Goal: Task Accomplishment & Management: Complete application form

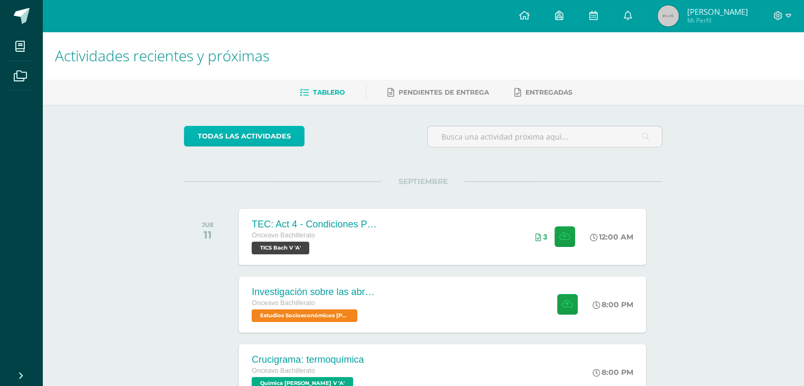
click at [270, 142] on link "todas las Actividades" at bounding box center [244, 136] width 121 height 21
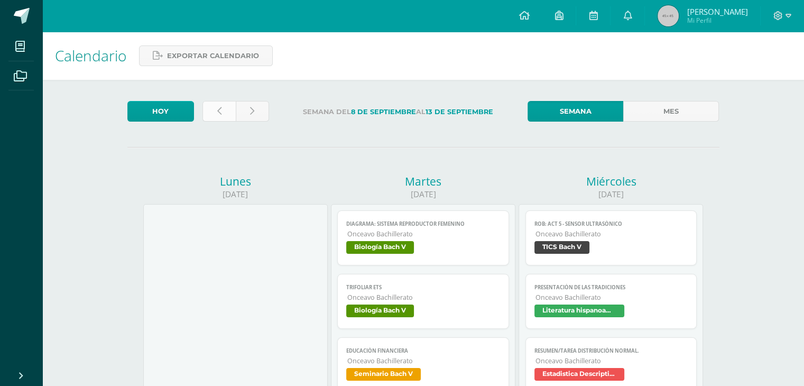
click at [233, 111] on link at bounding box center [218, 111] width 33 height 21
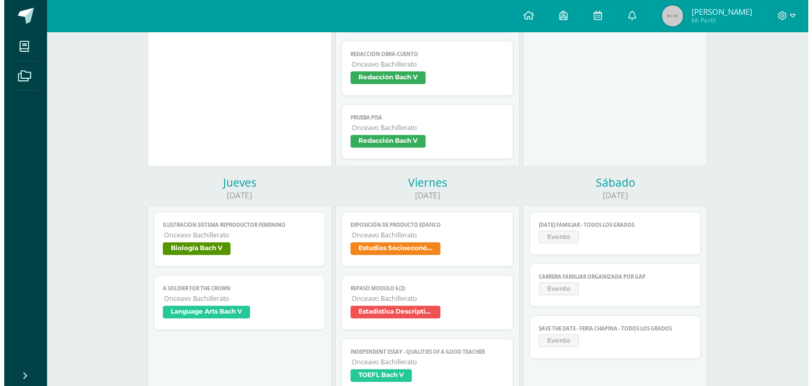
scroll to position [412, 0]
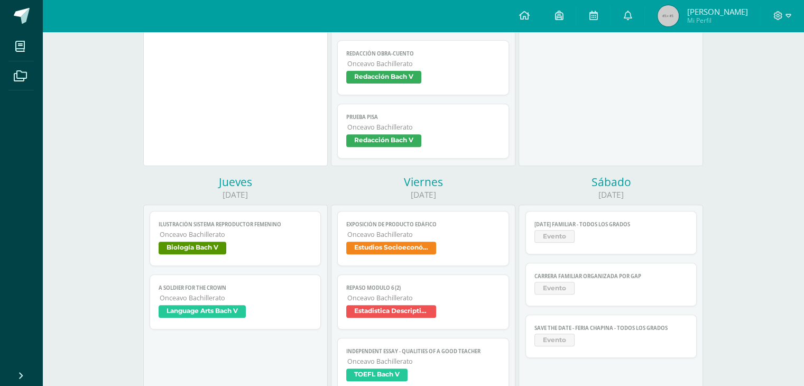
click at [451, 235] on span "Onceavo Bachillerato" at bounding box center [423, 234] width 153 height 9
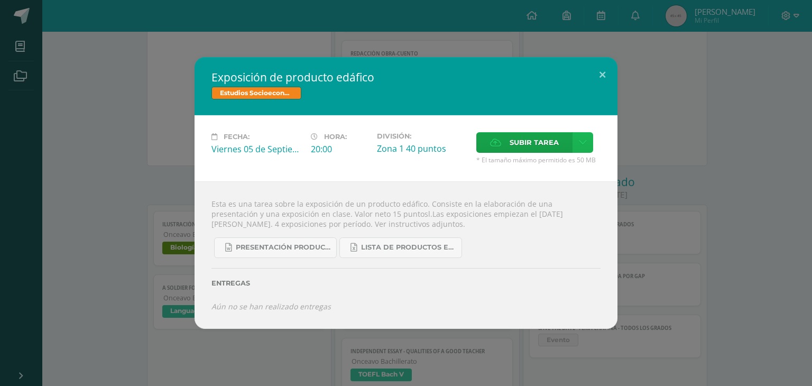
click at [579, 145] on icon at bounding box center [583, 142] width 8 height 9
click at [549, 160] on span "Subir enlace" at bounding box center [537, 165] width 44 height 10
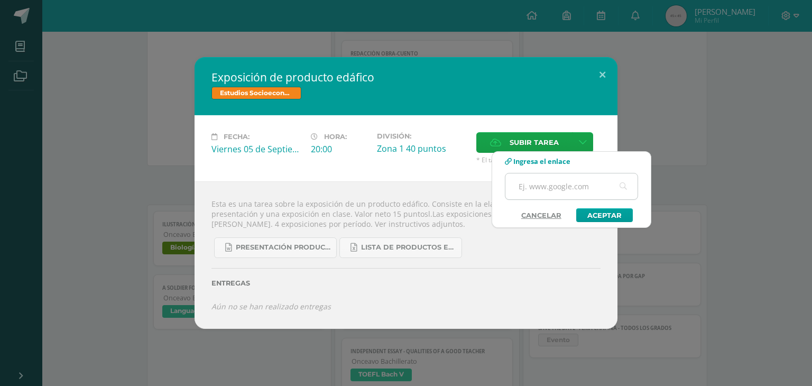
click at [565, 193] on input "text" at bounding box center [571, 186] width 132 height 26
type input "https://docs.google.com/document/d/1m7RvGhn9M2eabmEIHWdaljvWXT6ETJfw5a8R2mI2qTQ…"
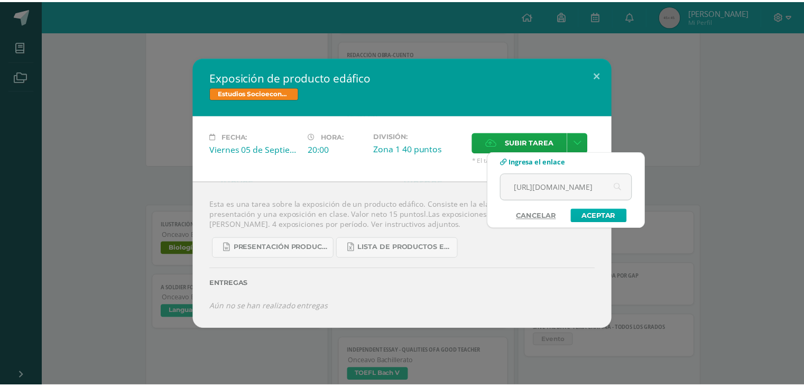
scroll to position [0, 0]
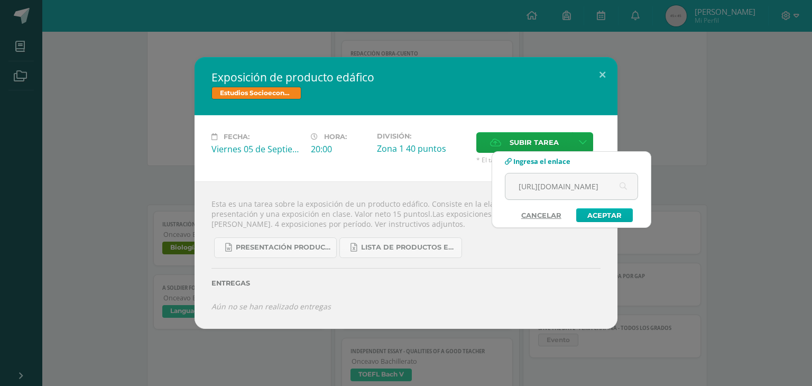
click at [603, 214] on link "Aceptar" at bounding box center [604, 215] width 57 height 14
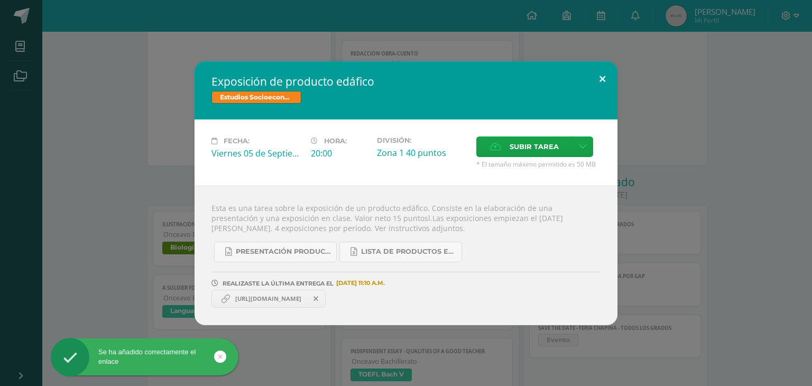
click at [598, 75] on button at bounding box center [602, 79] width 30 height 36
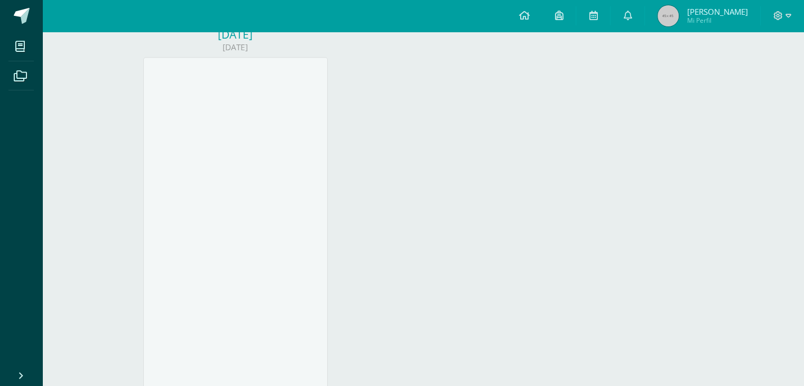
scroll to position [985, 0]
click at [24, 11] on span at bounding box center [22, 16] width 16 height 16
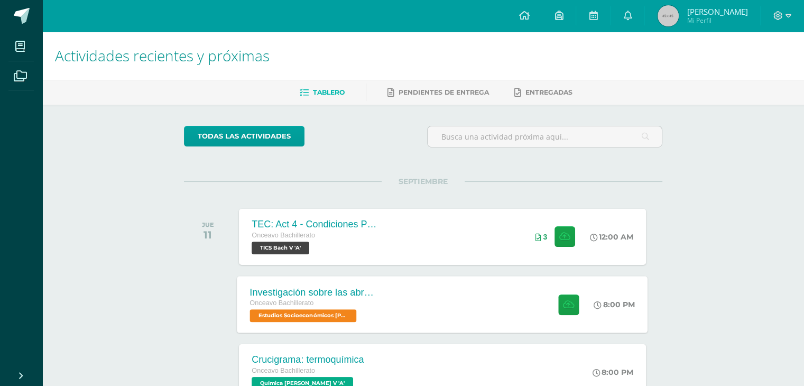
click at [399, 291] on div "Investigación sobre las abronias Onceavo Bachillerato Estudios Socioeconómicos …" at bounding box center [442, 304] width 411 height 57
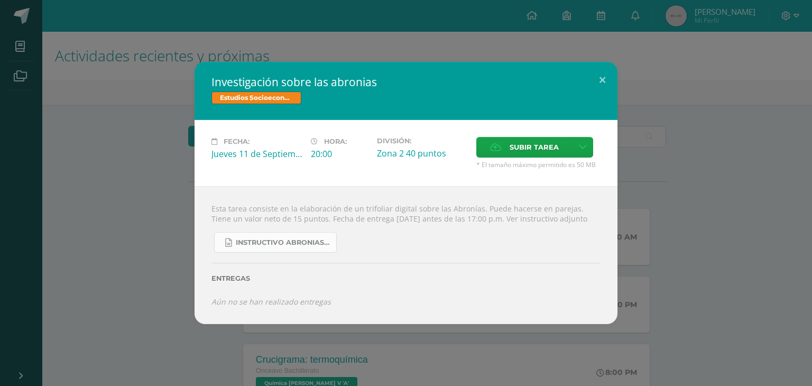
click at [320, 253] on link "Instructivo abronias 2025.docx" at bounding box center [275, 242] width 123 height 21
click at [602, 82] on button at bounding box center [602, 80] width 30 height 36
